Goal: Task Accomplishment & Management: Manage account settings

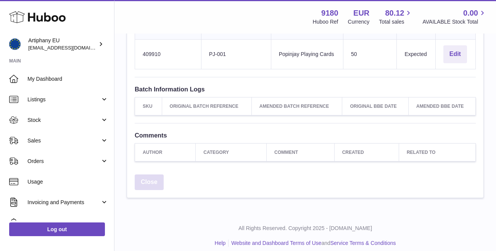
click at [145, 178] on link "Close" at bounding box center [149, 183] width 29 height 16
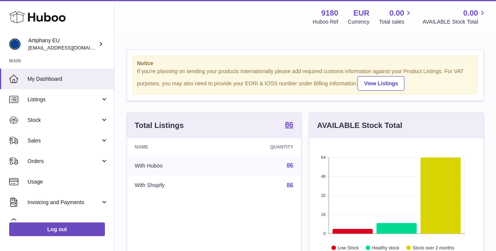
scroll to position [119, 174]
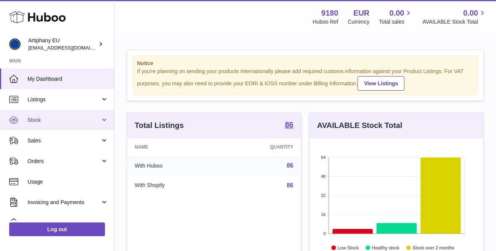
click at [75, 121] on span "Stock" at bounding box center [63, 120] width 73 height 7
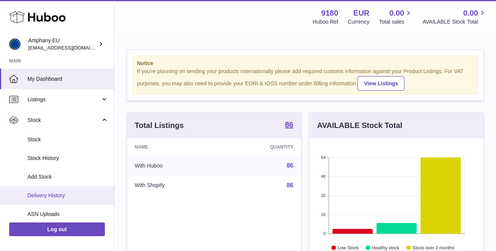
click at [78, 189] on link "Delivery History" at bounding box center [57, 195] width 114 height 19
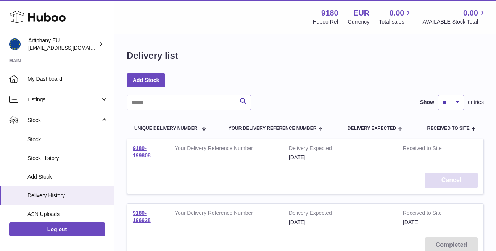
click at [441, 181] on button "Cancel" at bounding box center [451, 181] width 53 height 16
click at [140, 151] on link "9180-199808" at bounding box center [142, 151] width 18 height 13
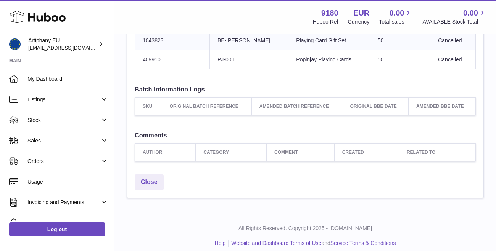
scroll to position [242, 0]
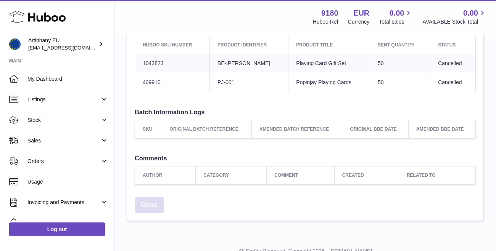
click at [159, 198] on link "Close" at bounding box center [149, 206] width 29 height 16
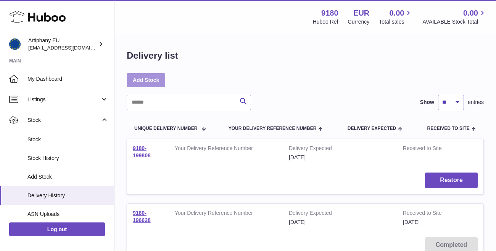
click at [143, 80] on link "Add Stock" at bounding box center [146, 80] width 39 height 14
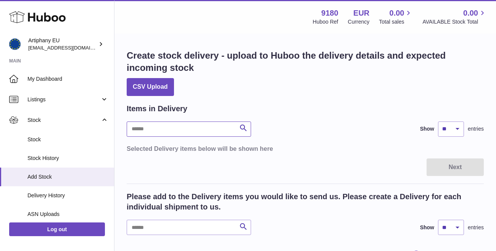
click at [183, 131] on input "text" at bounding box center [189, 129] width 124 height 15
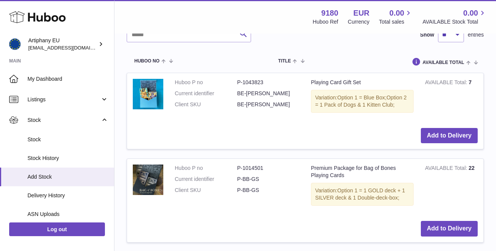
scroll to position [199, 0]
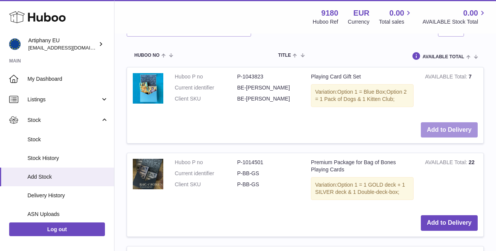
type input "******"
click at [438, 126] on button "Add to Delivery" at bounding box center [449, 130] width 57 height 16
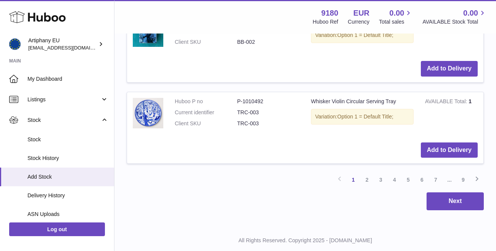
scroll to position [1045, 0]
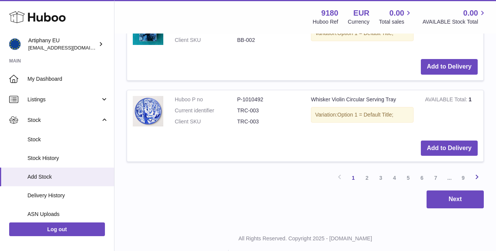
click at [474, 172] on icon at bounding box center [476, 177] width 9 height 10
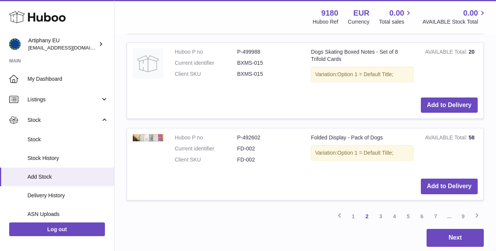
scroll to position [980, 0]
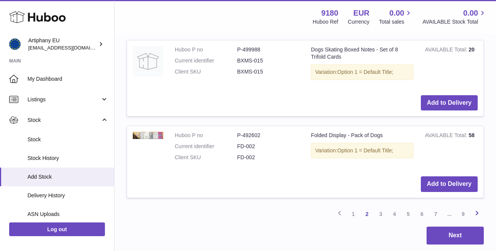
click at [475, 209] on icon at bounding box center [476, 214] width 9 height 10
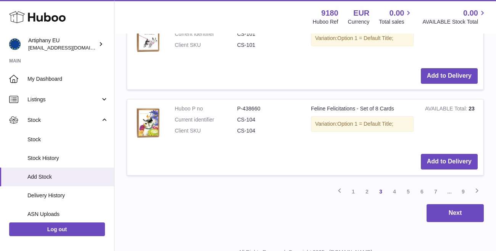
scroll to position [1051, 0]
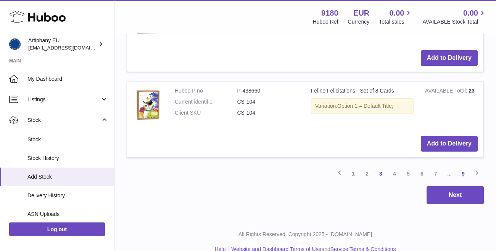
click at [464, 167] on link "9" at bounding box center [463, 174] width 14 height 14
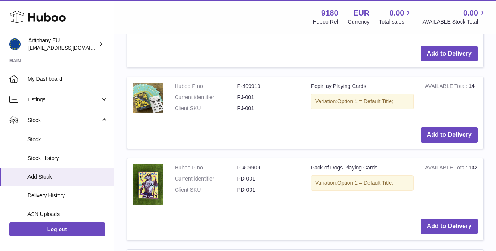
scroll to position [538, 0]
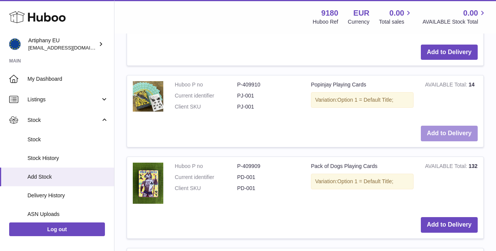
click at [455, 126] on button "Add to Delivery" at bounding box center [449, 134] width 57 height 16
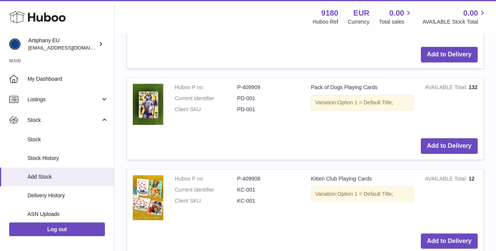
scroll to position [643, 0]
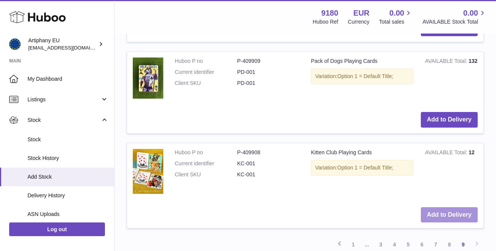
click at [453, 207] on button "Add to Delivery" at bounding box center [449, 215] width 57 height 16
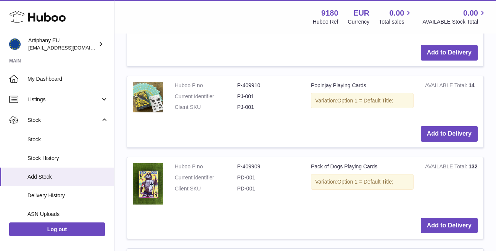
scroll to position [634, 0]
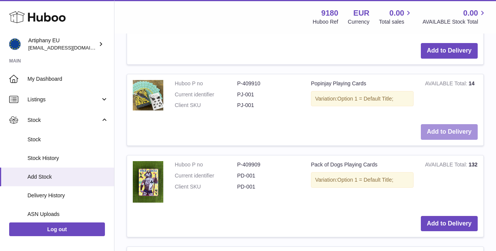
click at [434, 124] on button "Add to Delivery" at bounding box center [449, 132] width 57 height 16
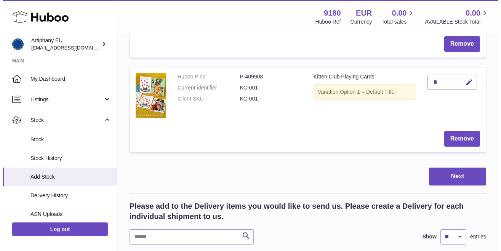
scroll to position [188, 0]
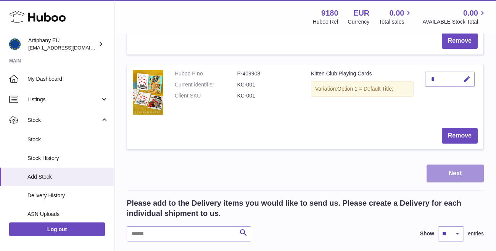
click at [466, 177] on button "Next" at bounding box center [454, 174] width 57 height 18
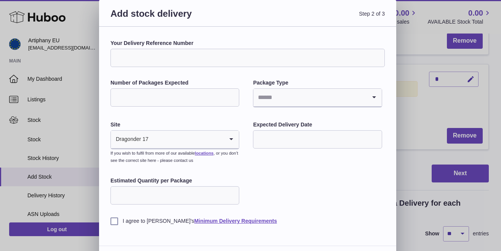
click at [251, 59] on input "Your Delivery Reference Number" at bounding box center [248, 58] width 275 height 18
click at [217, 96] on input "Number of Packages Expected" at bounding box center [175, 97] width 129 height 18
type input "*"
click at [289, 98] on input "Search for option" at bounding box center [310, 98] width 113 height 18
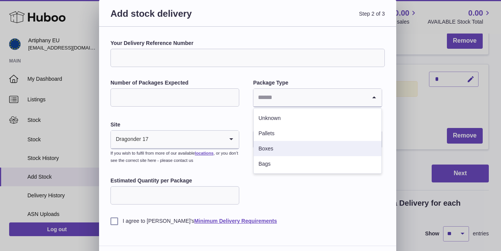
click at [288, 147] on li "Boxes" at bounding box center [317, 148] width 127 height 15
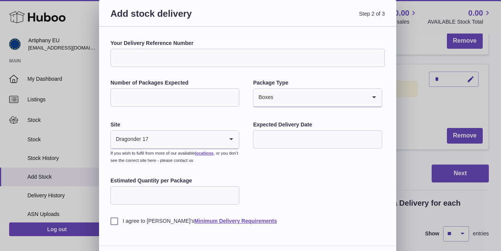
click at [269, 139] on input "text" at bounding box center [317, 139] width 129 height 18
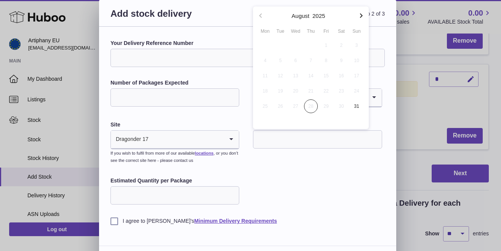
click at [360, 17] on icon "button" at bounding box center [361, 15] width 9 height 9
click at [309, 46] on span "4" at bounding box center [311, 46] width 14 height 14
type input "**********"
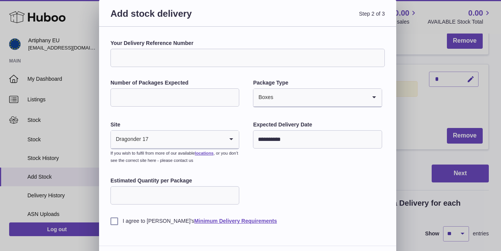
click at [196, 198] on input "Estimated Quantity per Package" at bounding box center [175, 195] width 129 height 18
type input "**"
click at [113, 220] on label "I agree to Huboo's Minimum Delivery Requirements" at bounding box center [248, 221] width 275 height 7
click at [326, 195] on div "**********" at bounding box center [248, 132] width 275 height 185
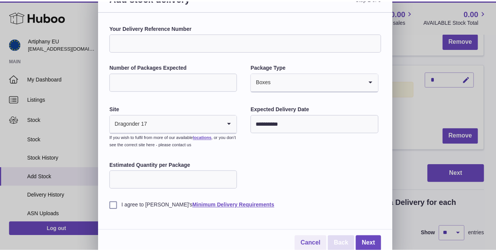
scroll to position [18, 0]
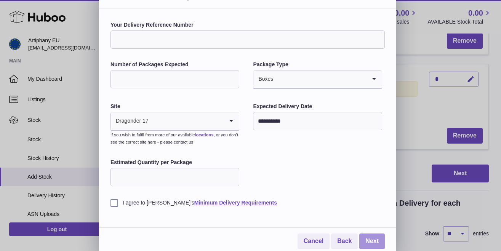
click at [369, 238] on link "Next" at bounding box center [373, 242] width 26 height 16
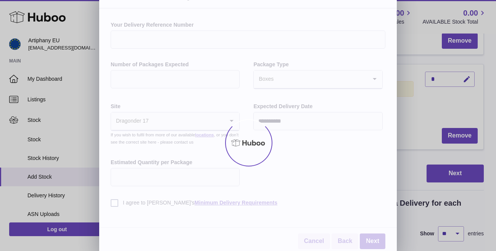
scroll to position [0, 0]
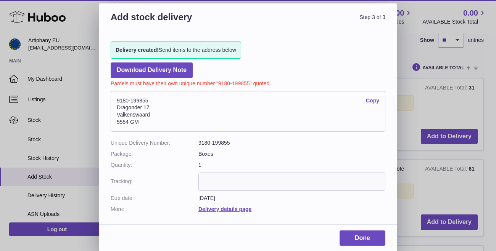
click at [286, 175] on input "text" at bounding box center [291, 182] width 187 height 18
drag, startPoint x: 151, startPoint y: 100, endPoint x: 116, endPoint y: 99, distance: 35.5
click at [116, 99] on address "9180-199855 Copy Dragonder 17 Valkenswaard 5554 GM" at bounding box center [248, 111] width 275 height 41
copy address "9180-199855"
click at [355, 235] on link "Done" at bounding box center [362, 239] width 46 height 16
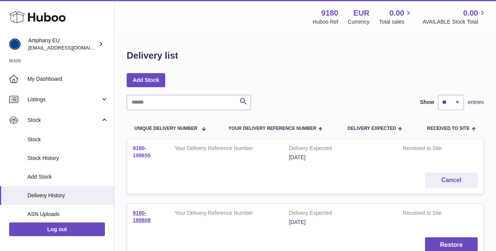
click at [137, 148] on link "9180-199855" at bounding box center [142, 151] width 18 height 13
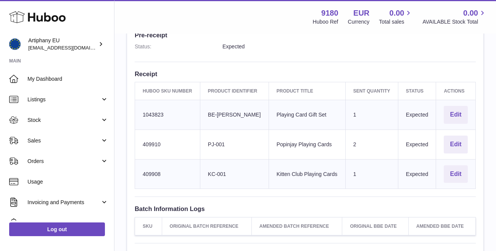
scroll to position [199, 0]
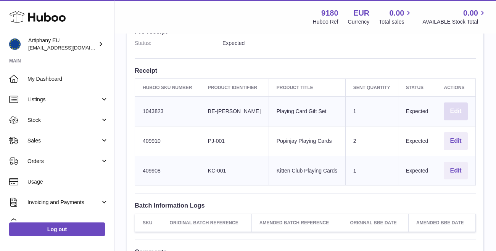
click at [451, 104] on button "Edit" at bounding box center [455, 112] width 24 height 18
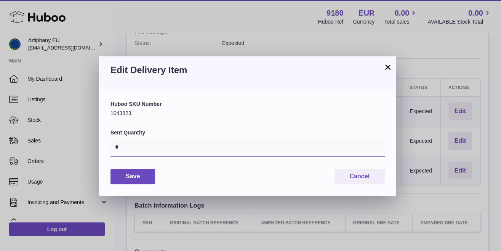
click at [186, 151] on input "*" at bounding box center [248, 147] width 275 height 18
type input "**"
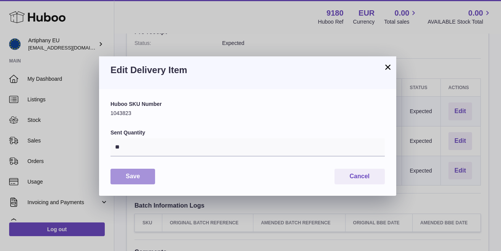
click at [147, 177] on button "Save" at bounding box center [133, 177] width 45 height 16
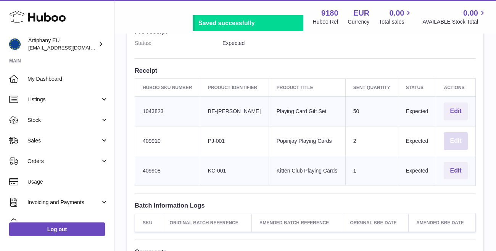
click at [451, 137] on button "Edit" at bounding box center [455, 141] width 24 height 18
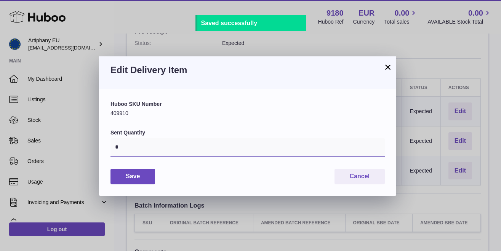
click at [167, 144] on input "*" at bounding box center [248, 147] width 275 height 18
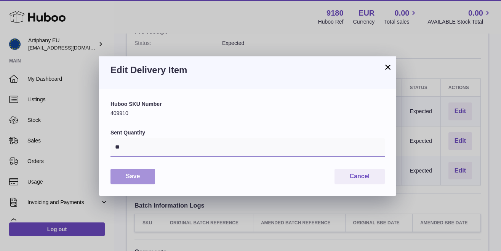
type input "**"
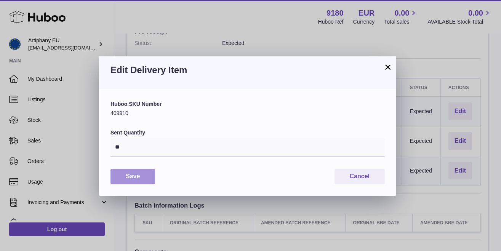
click at [144, 177] on button "Save" at bounding box center [133, 177] width 45 height 16
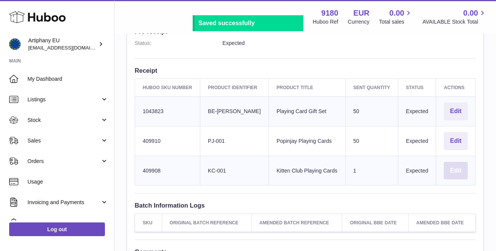
click at [451, 162] on button "Edit" at bounding box center [455, 171] width 24 height 18
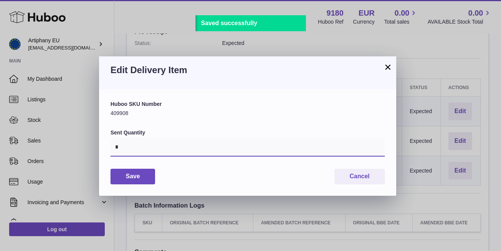
click at [124, 149] on input "*" at bounding box center [248, 147] width 275 height 18
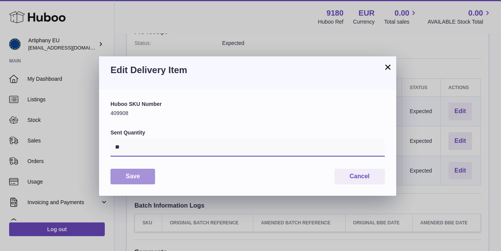
type input "**"
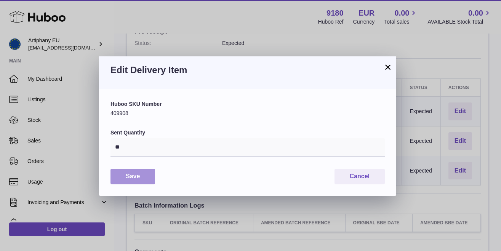
click at [132, 176] on button "Save" at bounding box center [133, 177] width 45 height 16
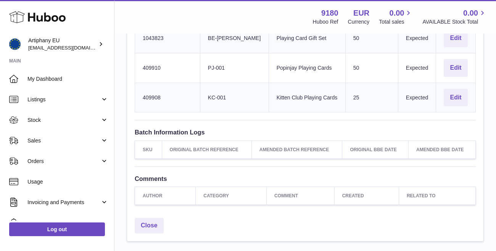
scroll to position [315, 0]
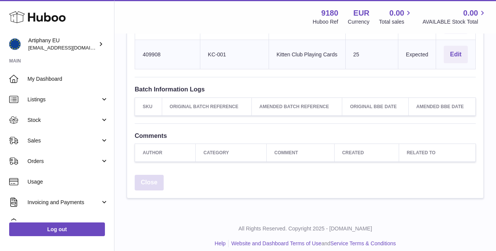
click at [153, 175] on link "Close" at bounding box center [149, 183] width 29 height 16
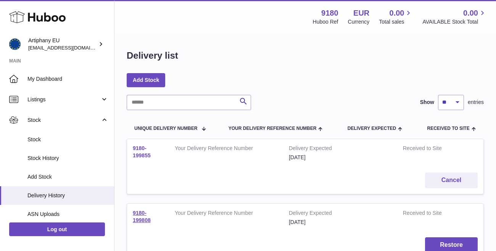
click at [143, 155] on link "9180-199855" at bounding box center [142, 151] width 18 height 13
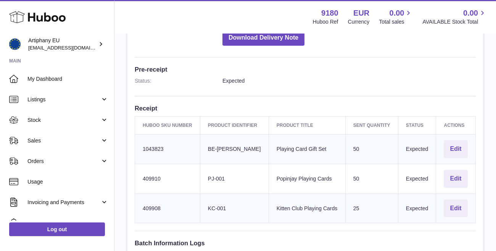
scroll to position [169, 0]
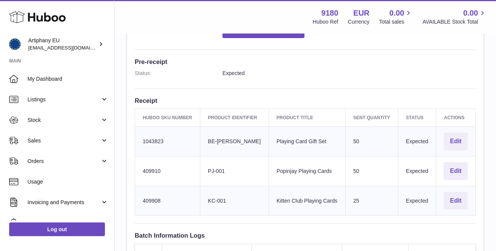
drag, startPoint x: 171, startPoint y: 196, endPoint x: 140, endPoint y: 196, distance: 30.9
click at [140, 196] on td "Huboo SKU Number 409908" at bounding box center [167, 201] width 65 height 30
copy td "409908"
